Goal: Task Accomplishment & Management: Manage account settings

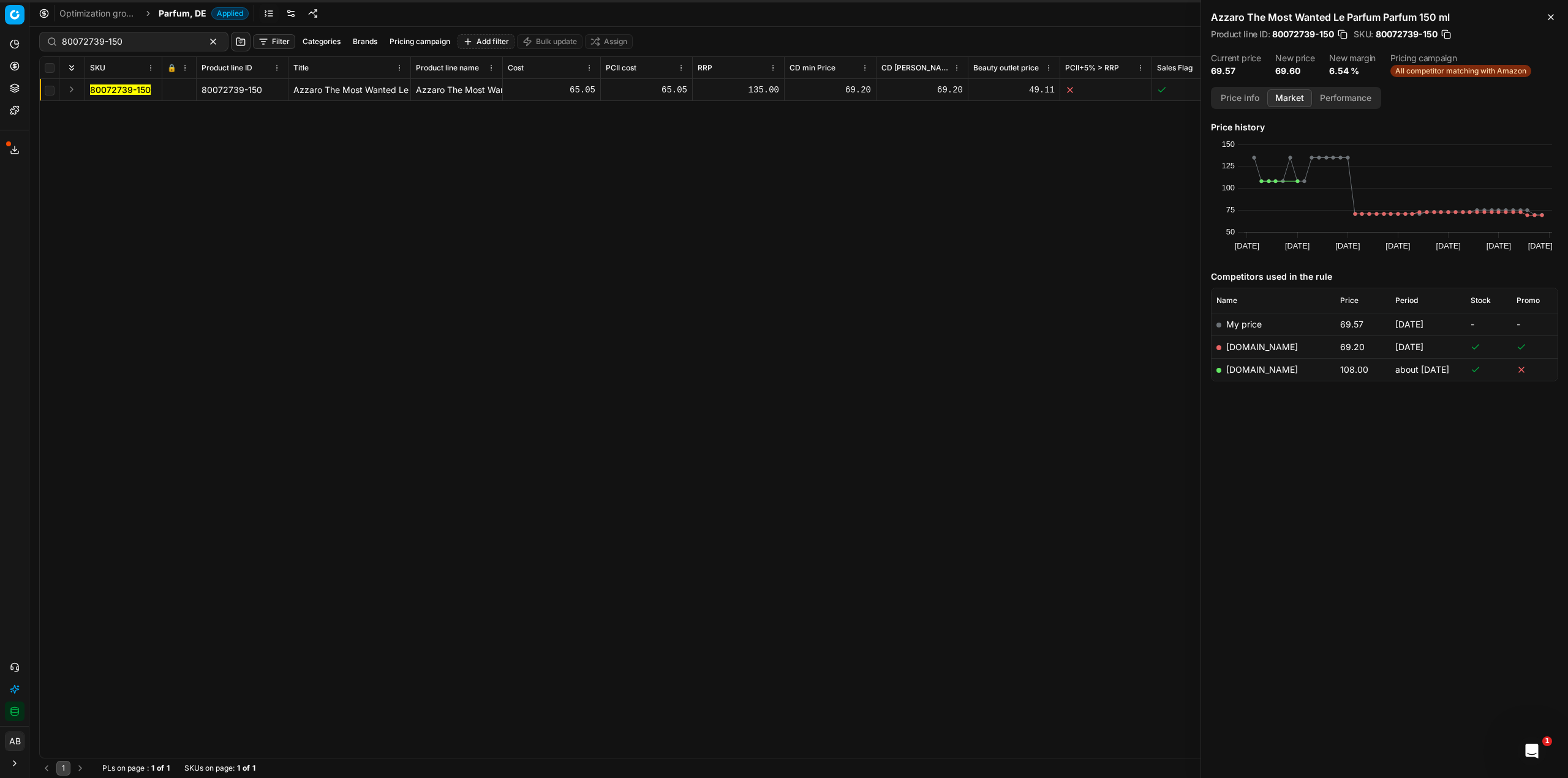
scroll to position [0, 78]
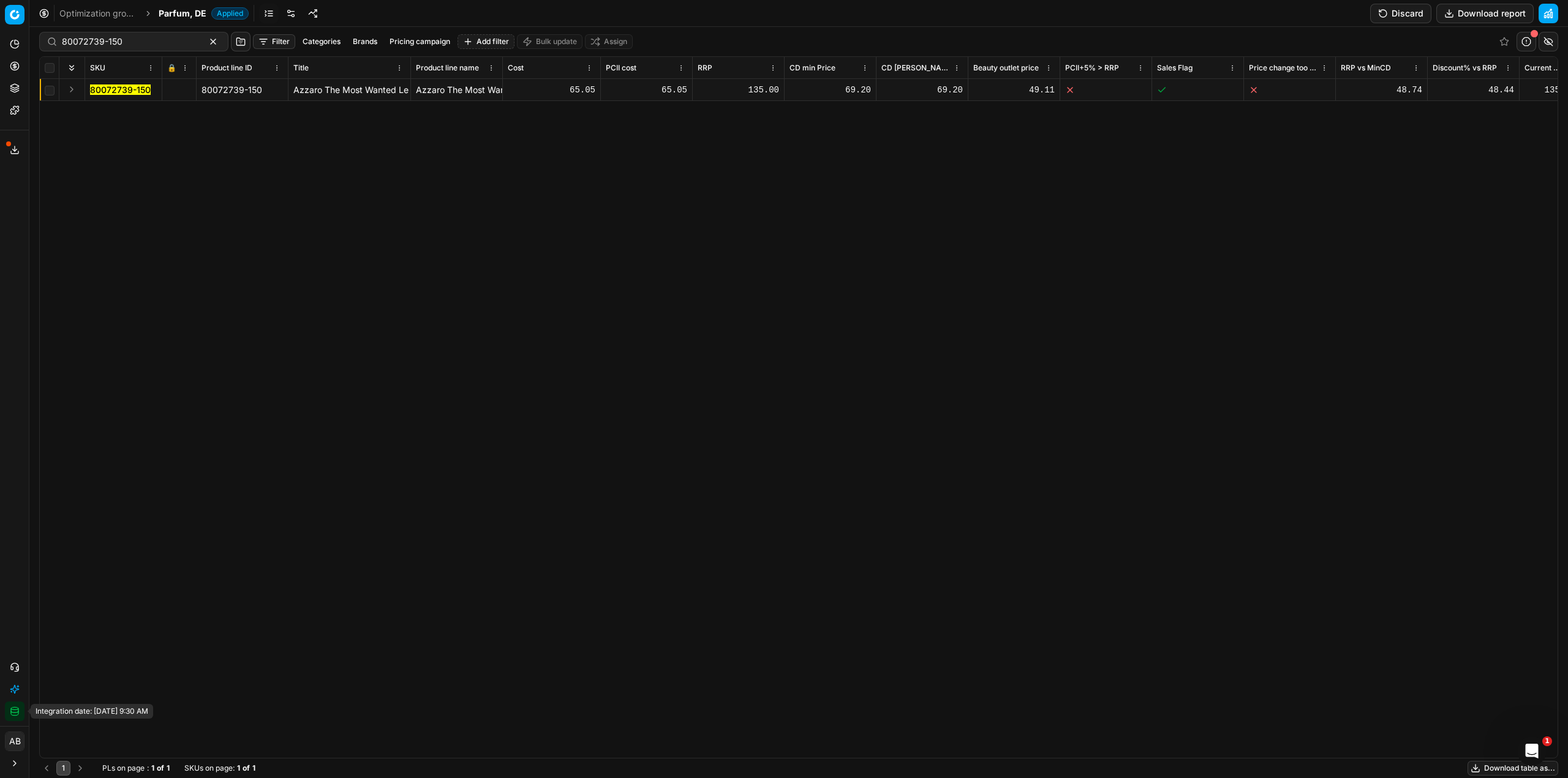
drag, startPoint x: 0, startPoint y: 0, endPoint x: 18, endPoint y: 713, distance: 713.2
click at [18, 713] on icon "button" at bounding box center [14, 711] width 7 height 6
click at [1527, 742] on icon "Open Intercom Messenger" at bounding box center [1530, 749] width 20 height 20
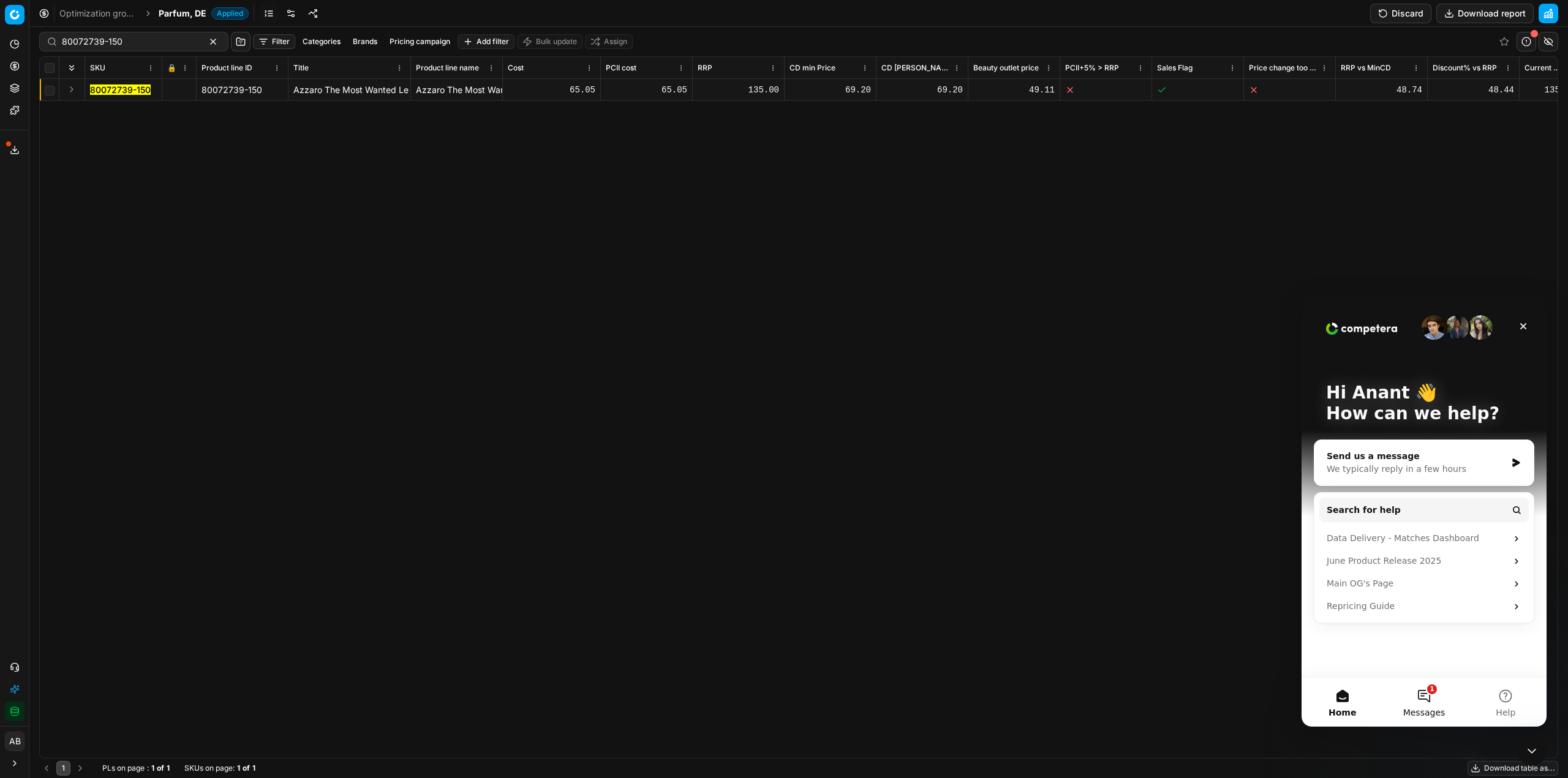
click at [1426, 690] on button "1 Messages" at bounding box center [1423, 702] width 81 height 49
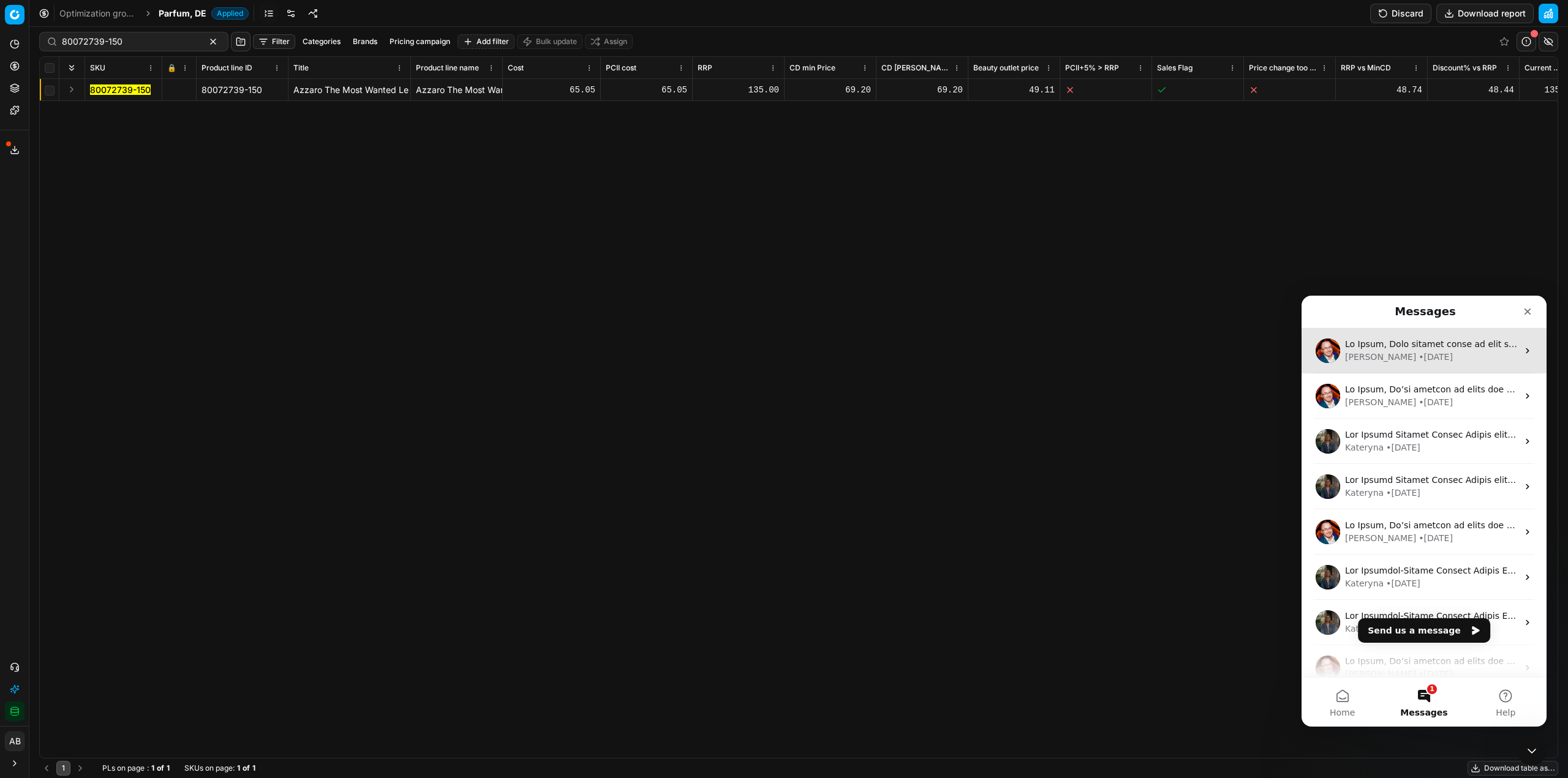
click at [1472, 355] on div "Dmitriy • 3d ago" at bounding box center [1431, 357] width 173 height 13
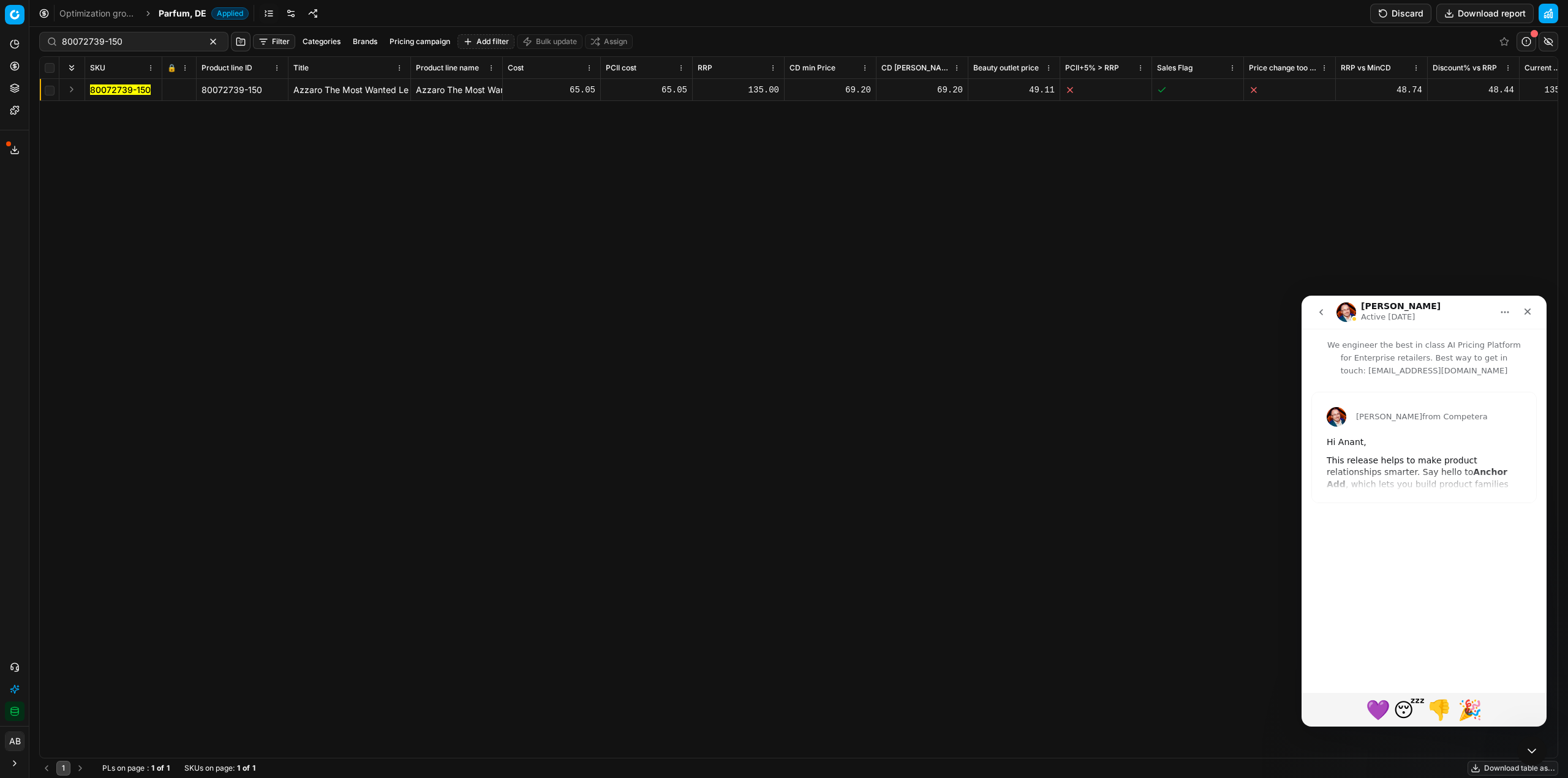
click at [1401, 485] on div "Dmitriy from Competera Hi Anant, This release helps to make product relationshi…" at bounding box center [1424, 447] width 224 height 111
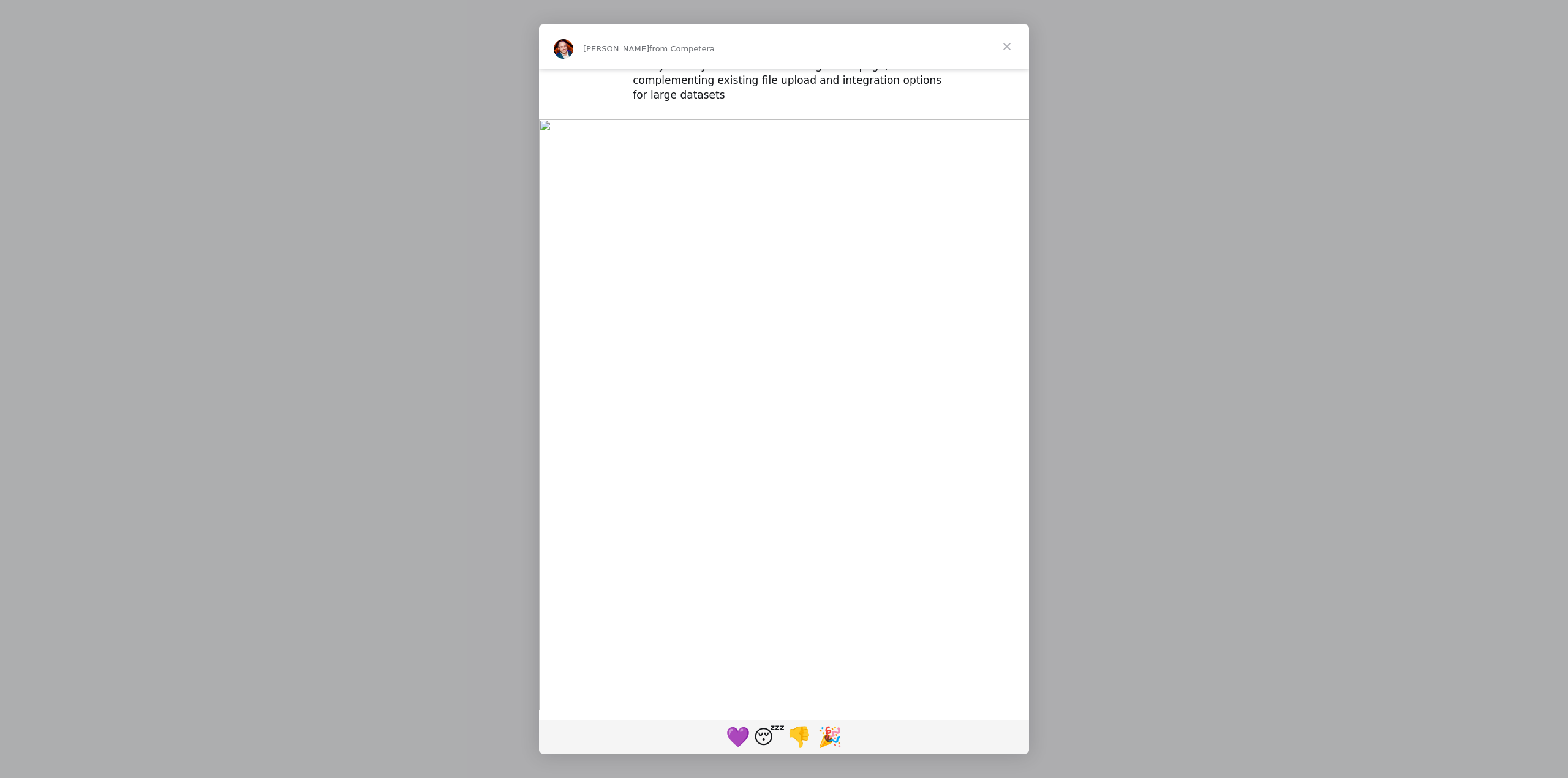
scroll to position [862, 0]
click at [1009, 54] on span "Close" at bounding box center [1006, 46] width 44 height 44
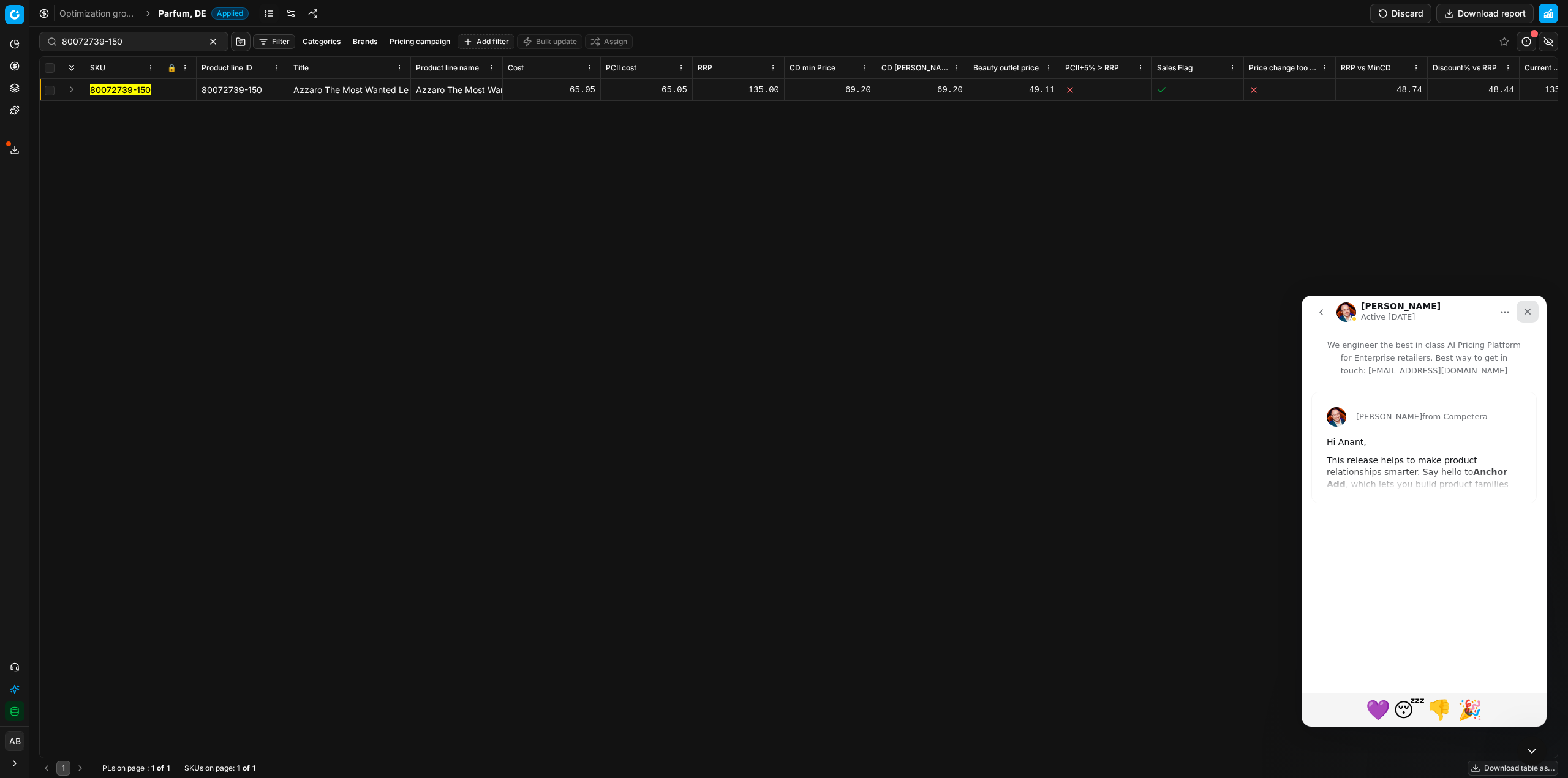
click at [1527, 310] on icon "Close" at bounding box center [1527, 312] width 10 height 10
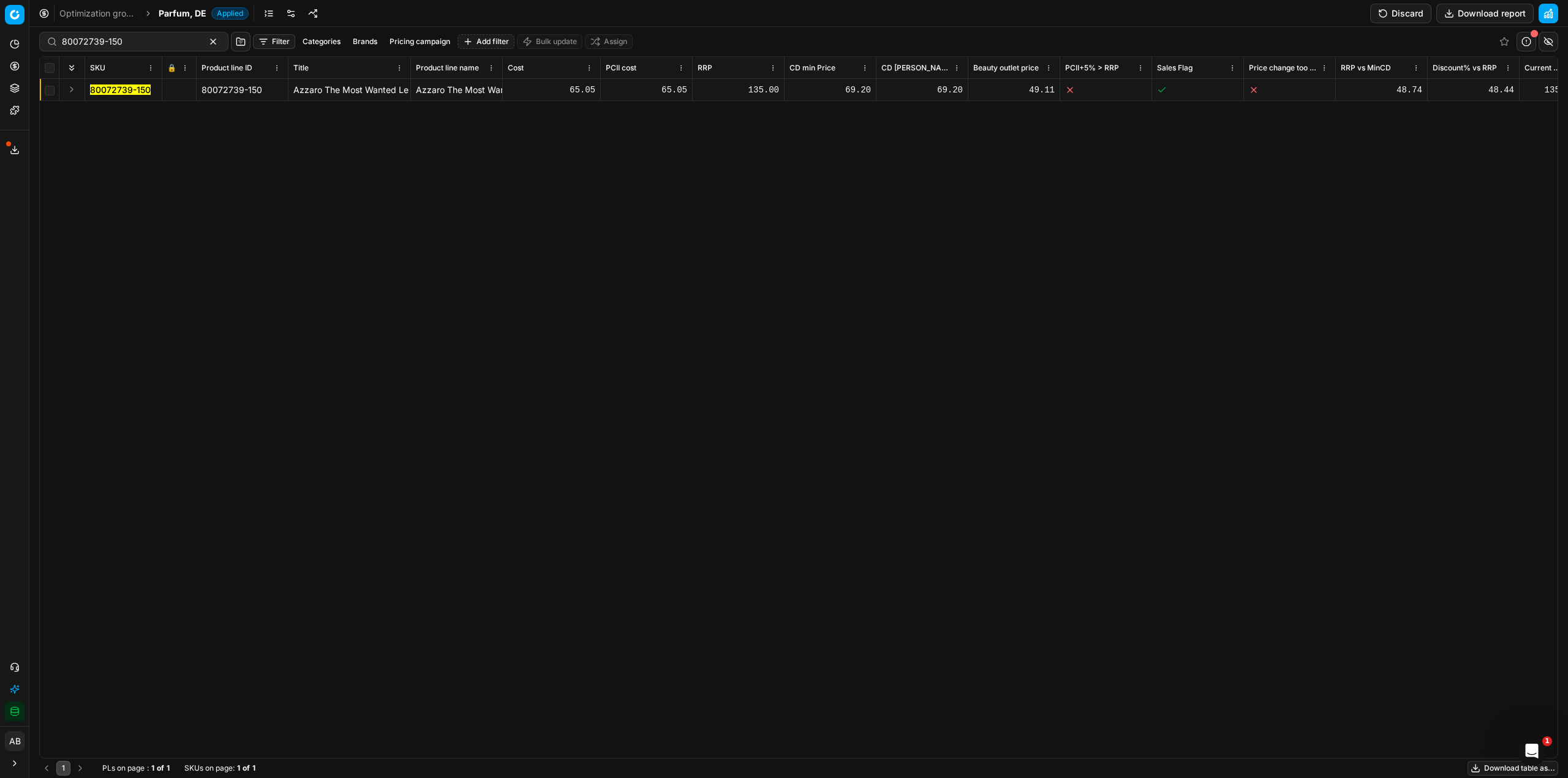
scroll to position [0, 0]
click at [15, 710] on icon "button" at bounding box center [14, 711] width 10 height 10
click at [101, 89] on link "Optimization groups" at bounding box center [117, 89] width 142 height 18
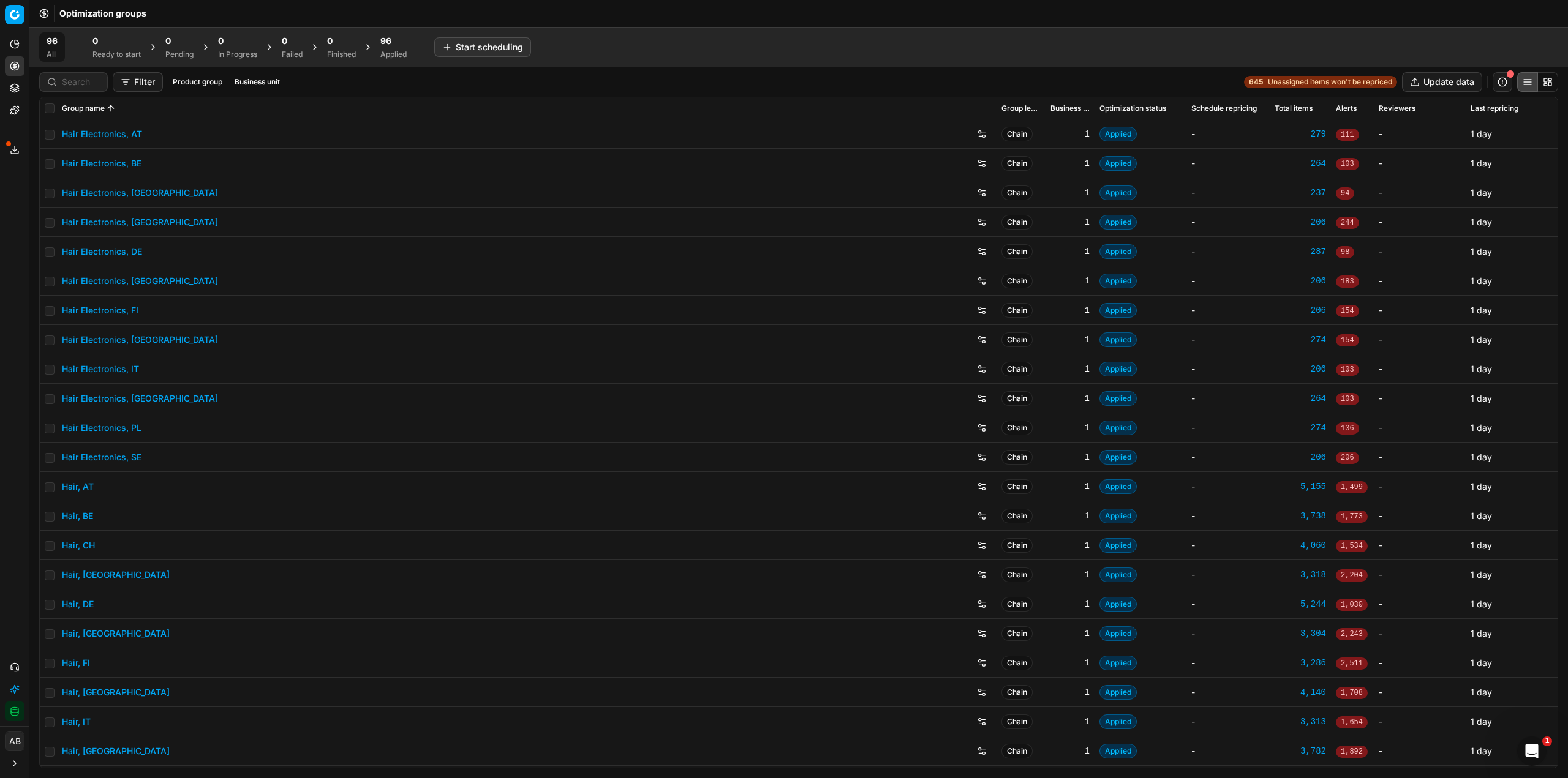
click at [17, 760] on icon at bounding box center [14, 763] width 10 height 10
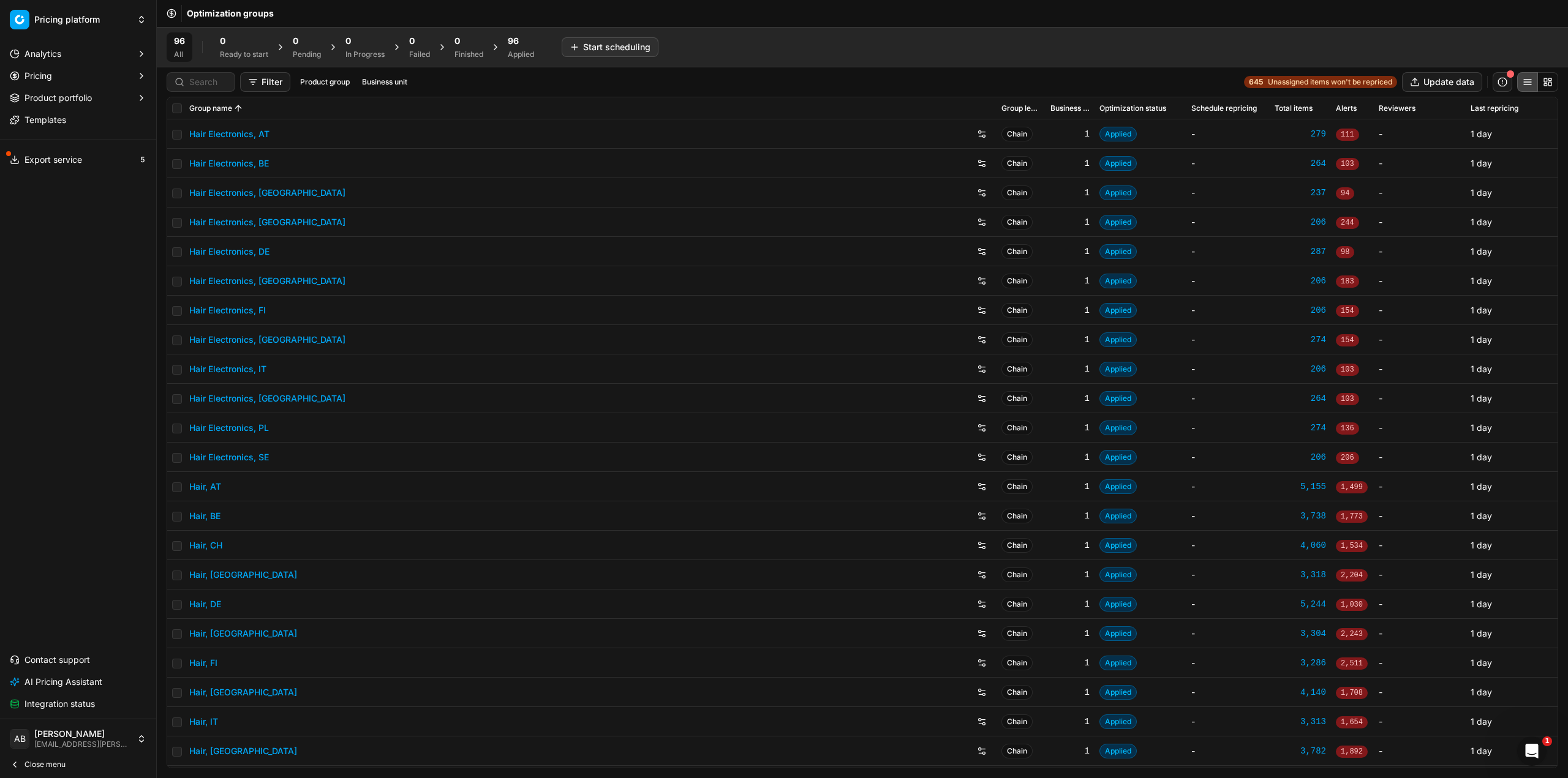
click at [14, 764] on icon at bounding box center [14, 764] width 2 height 5
